Goal: Information Seeking & Learning: Learn about a topic

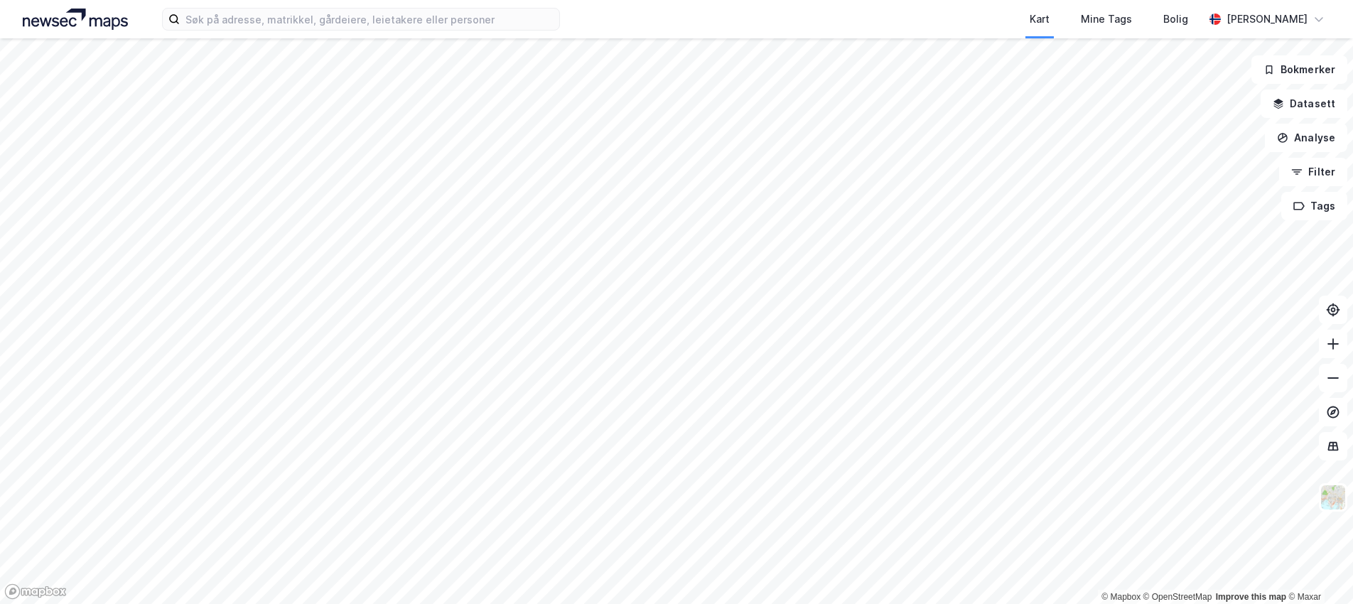
click at [981, 33] on div "Kart Mine Tags Bolig [PERSON_NAME] © Mapbox © OpenStreetMap Improve this map © …" at bounding box center [676, 302] width 1353 height 604
